Goal: Information Seeking & Learning: Check status

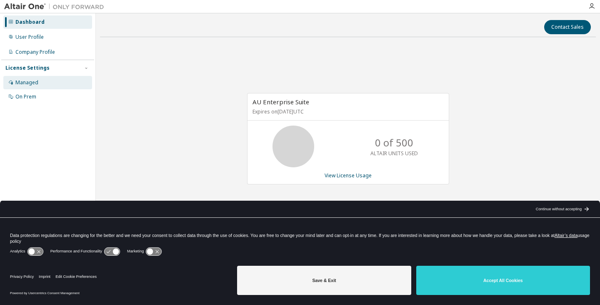
click at [41, 82] on div "Managed" at bounding box center [47, 82] width 89 height 13
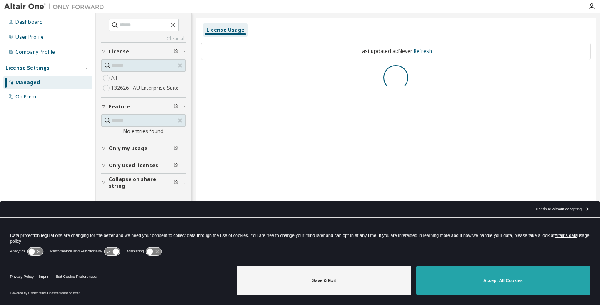
drag, startPoint x: 505, startPoint y: 275, endPoint x: 500, endPoint y: 274, distance: 5.7
click at [505, 275] on button "Accept All Cookies" at bounding box center [503, 279] width 174 height 29
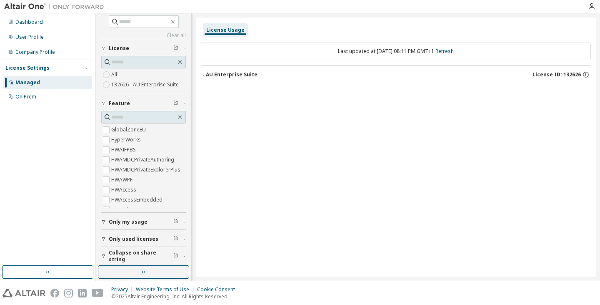
scroll to position [7, 0]
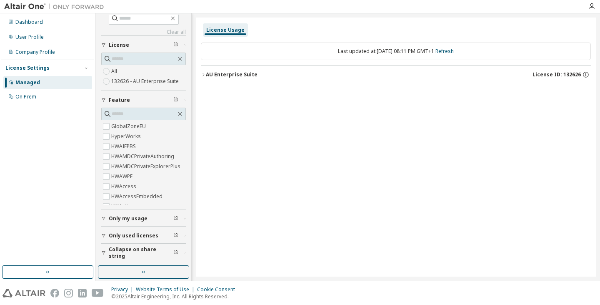
click at [133, 218] on span "Only my usage" at bounding box center [128, 218] width 39 height 7
click at [50, 39] on div "User Profile" at bounding box center [47, 36] width 89 height 13
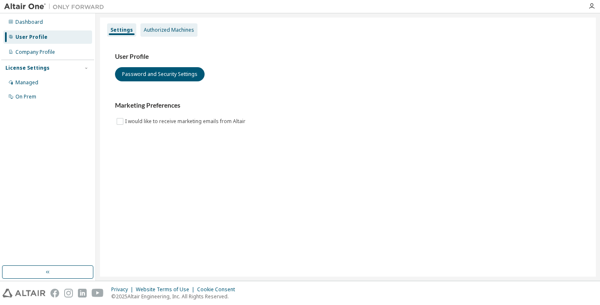
click at [151, 29] on div "Authorized Machines" at bounding box center [169, 30] width 50 height 7
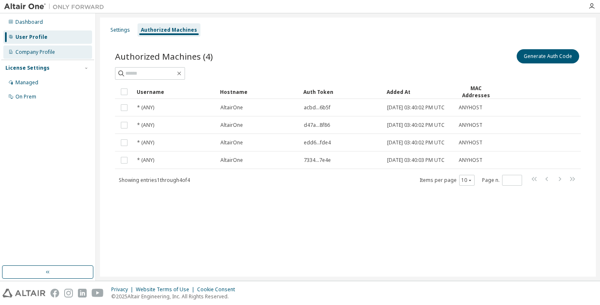
click at [50, 47] on div "Company Profile" at bounding box center [47, 51] width 89 height 13
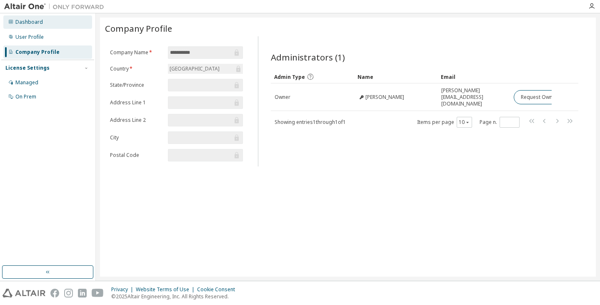
click at [44, 28] on div "Dashboard" at bounding box center [47, 21] width 89 height 13
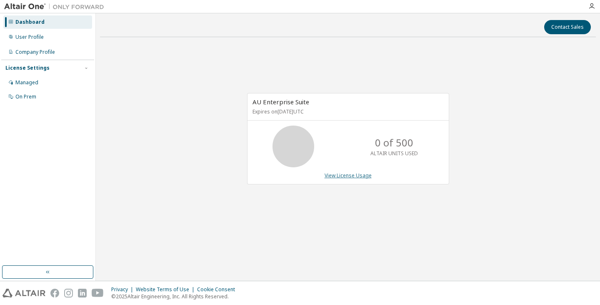
click at [349, 174] on link "View License Usage" at bounding box center [348, 175] width 47 height 7
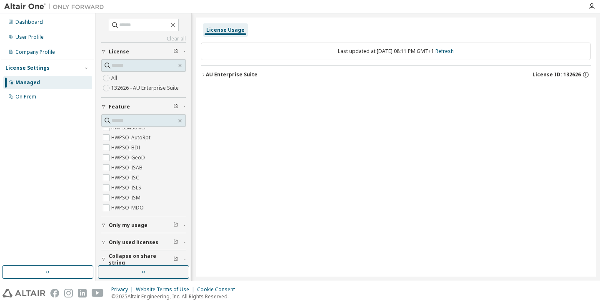
scroll to position [2120, 0]
click at [135, 70] on span at bounding box center [143, 65] width 85 height 13
click at [153, 67] on input "text" at bounding box center [144, 65] width 65 height 8
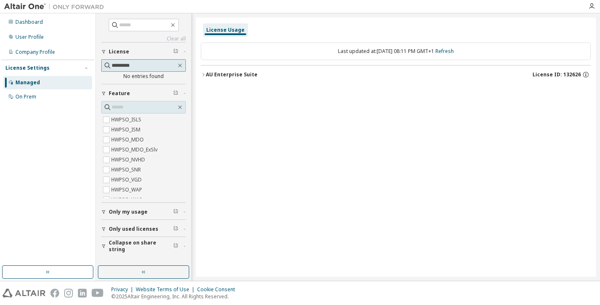
type input "*********"
click at [149, 23] on input "text" at bounding box center [144, 25] width 50 height 8
type input "*********"
click at [182, 39] on link "Clear all" at bounding box center [143, 38] width 85 height 7
click at [139, 273] on button "button" at bounding box center [143, 271] width 91 height 13
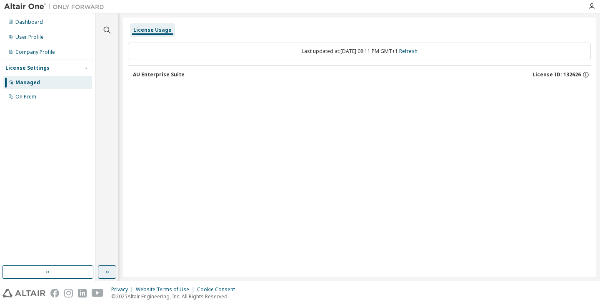
click at [103, 265] on button "button" at bounding box center [107, 271] width 18 height 13
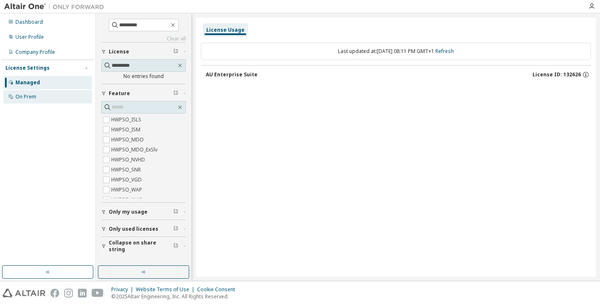
click at [36, 98] on div "On Prem" at bounding box center [47, 96] width 89 height 13
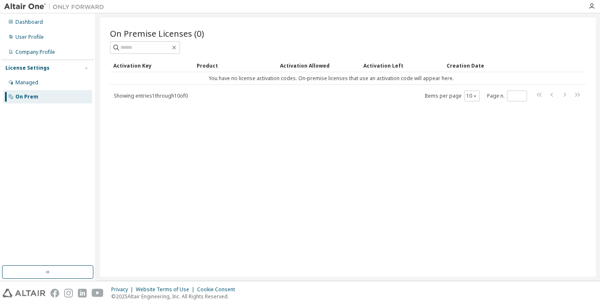
click at [168, 93] on span "Showing entries 1 through 10 of 0" at bounding box center [151, 95] width 74 height 7
drag, startPoint x: 306, startPoint y: 77, endPoint x: 401, endPoint y: 82, distance: 95.6
click at [401, 82] on td "You have no license activation codes. On-premise licenses that use an activatio…" at bounding box center [331, 78] width 443 height 13
click at [380, 74] on td "You have no license activation codes. On-premise licenses that use an activatio…" at bounding box center [331, 78] width 443 height 13
click at [346, 143] on div "On Premise Licenses (0) Clear Load Save Save As Field Operator Value Select fil…" at bounding box center [348, 147] width 496 height 259
